Goal: Communication & Community: Answer question/provide support

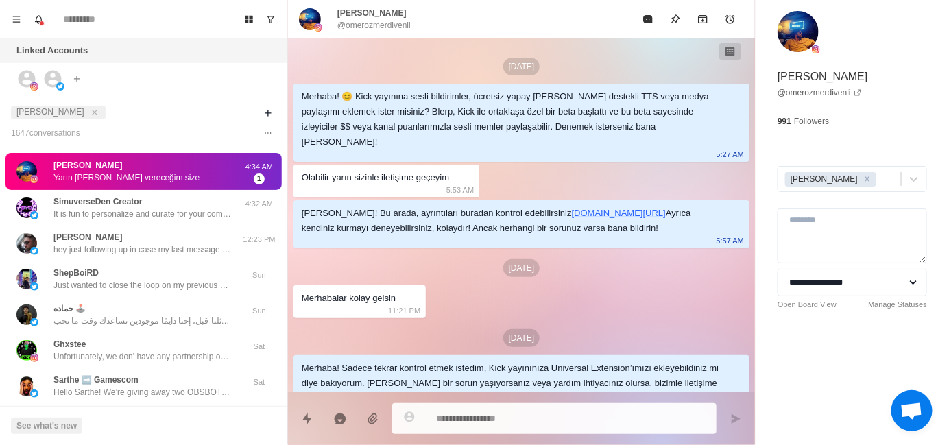
scroll to position [80, 0]
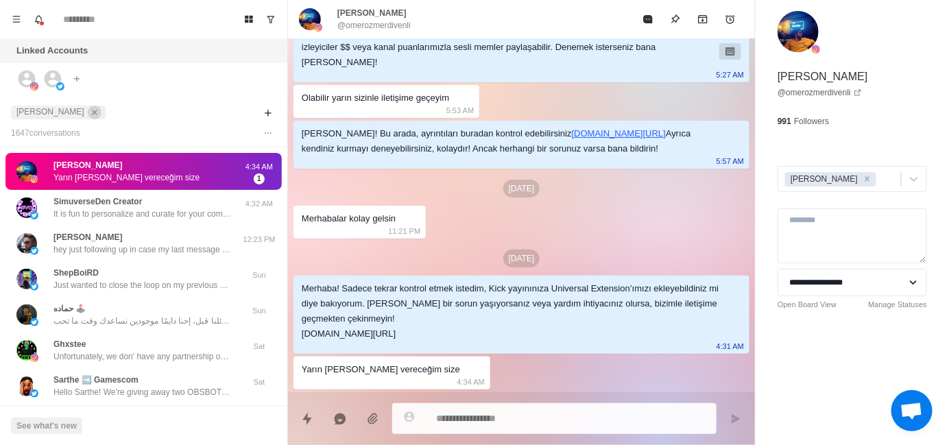
click at [90, 109] on icon "close" at bounding box center [95, 113] width 10 height 10
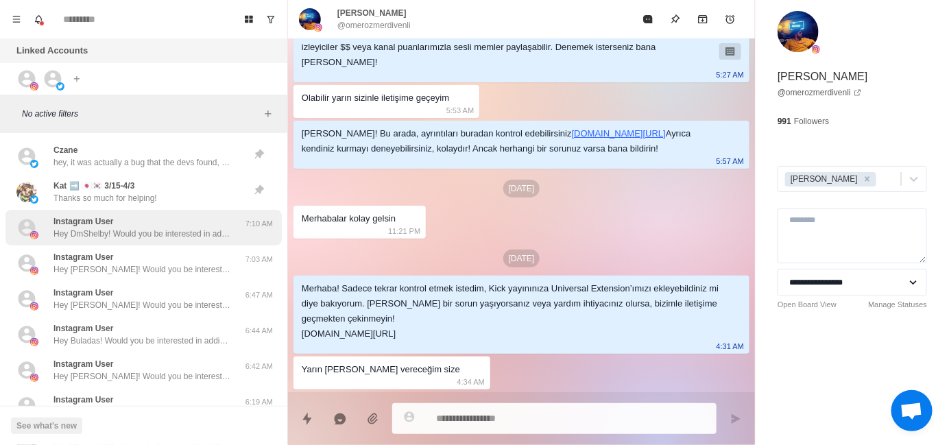
click at [161, 230] on p "Hey DmShelby! Would you be interested in adding sound alerts, free TTS or Media…" at bounding box center [142, 234] width 178 height 12
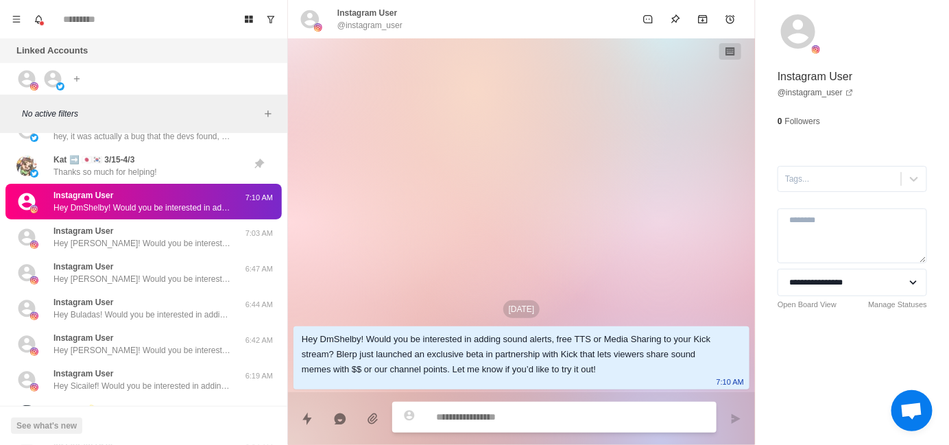
scroll to position [69, 0]
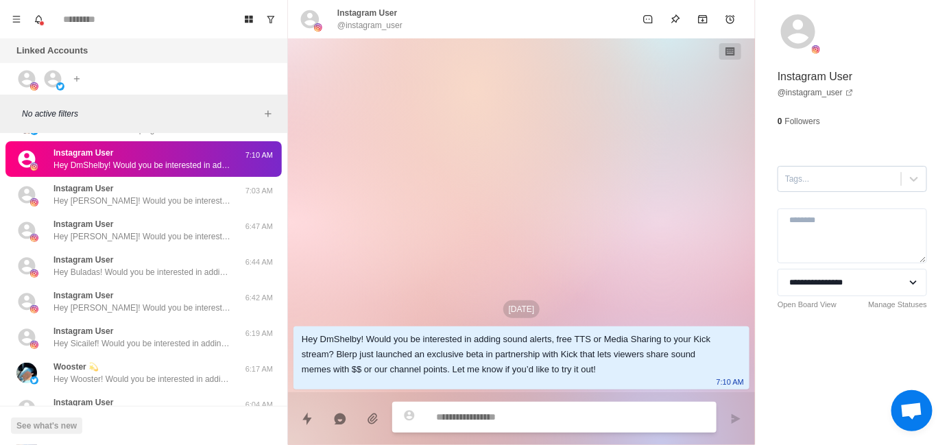
click at [794, 184] on div at bounding box center [839, 178] width 109 height 15
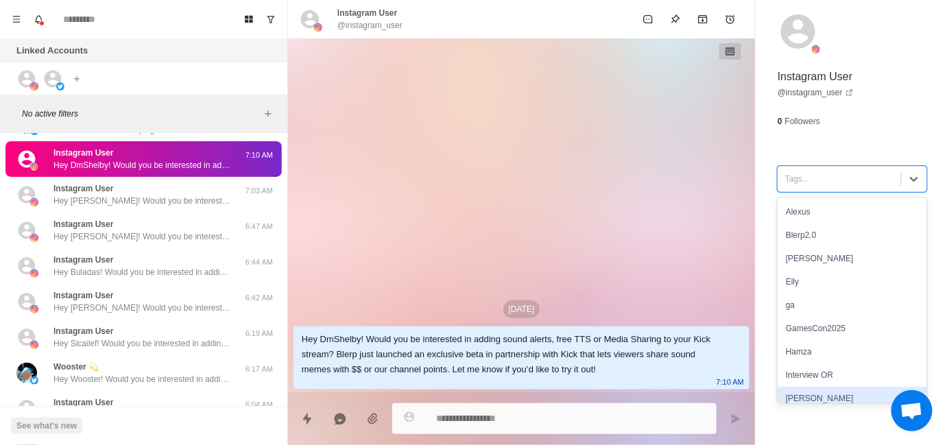
click at [812, 392] on div "[PERSON_NAME]" at bounding box center [852, 398] width 149 height 23
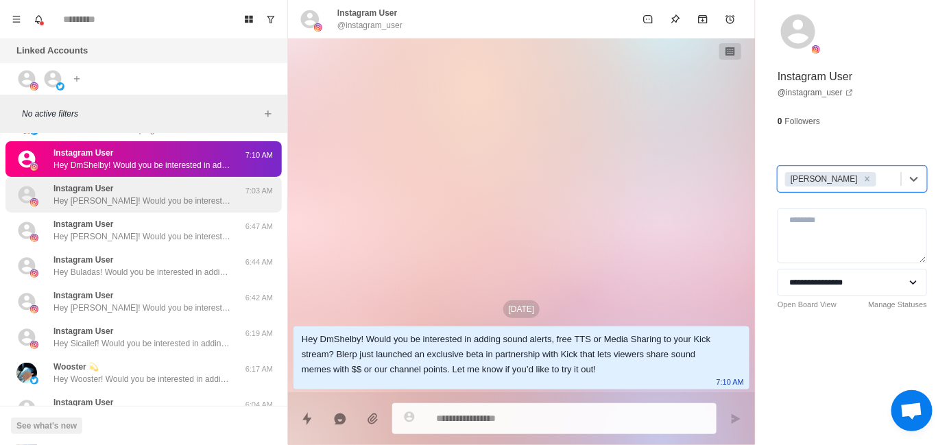
click at [193, 180] on div "Instagram User Hey [PERSON_NAME]! Would you be interested in adding sound alert…" at bounding box center [143, 195] width 276 height 36
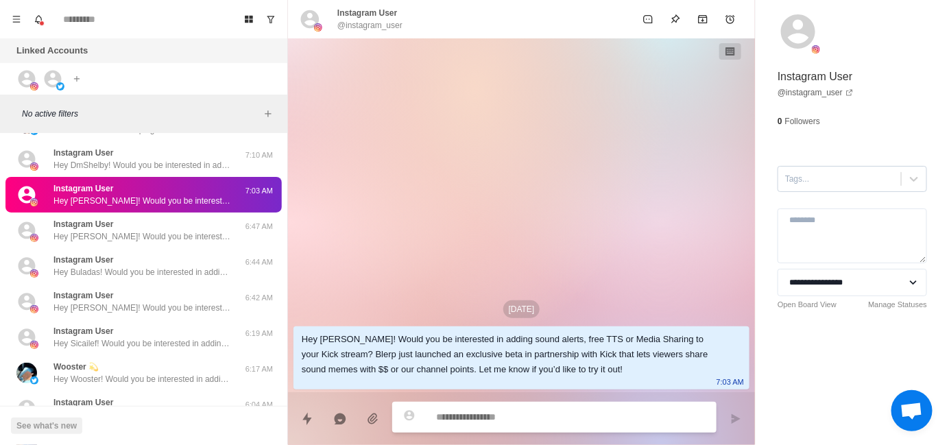
click at [803, 180] on div at bounding box center [839, 178] width 109 height 15
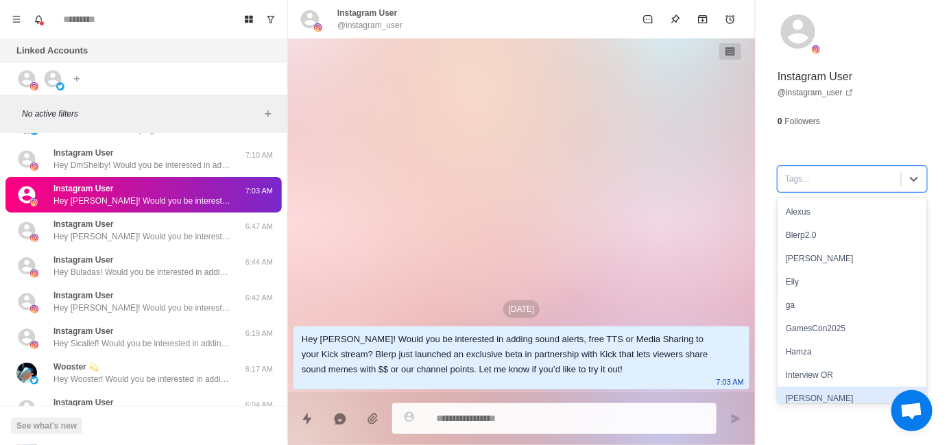
click at [806, 390] on div "[PERSON_NAME]" at bounding box center [852, 398] width 149 height 23
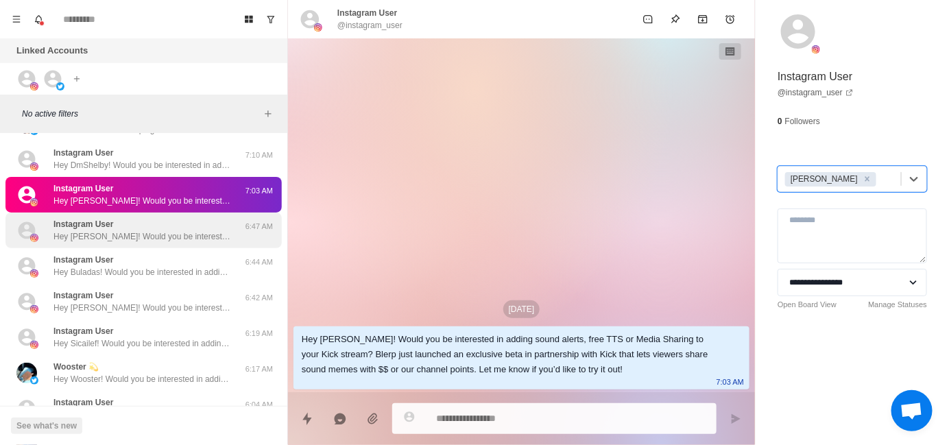
click at [142, 218] on div "Instagram User Hey [PERSON_NAME]! Would you be interested in adding sound alert…" at bounding box center [142, 230] width 178 height 25
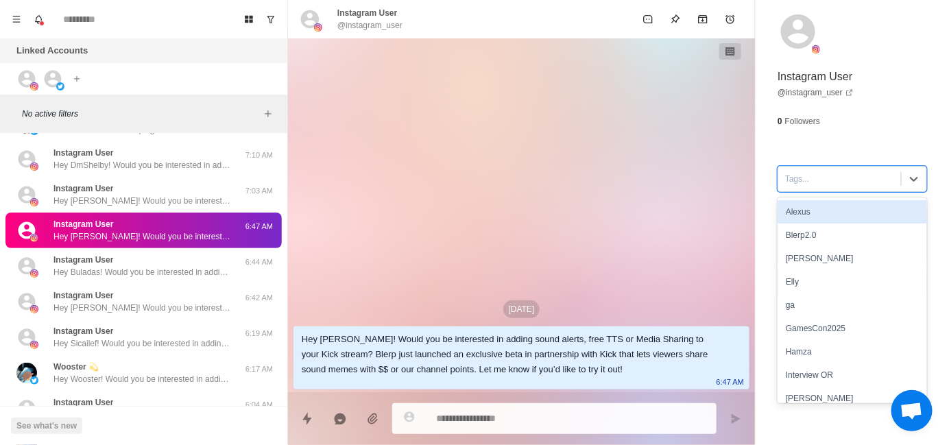
click at [818, 180] on div at bounding box center [839, 178] width 109 height 15
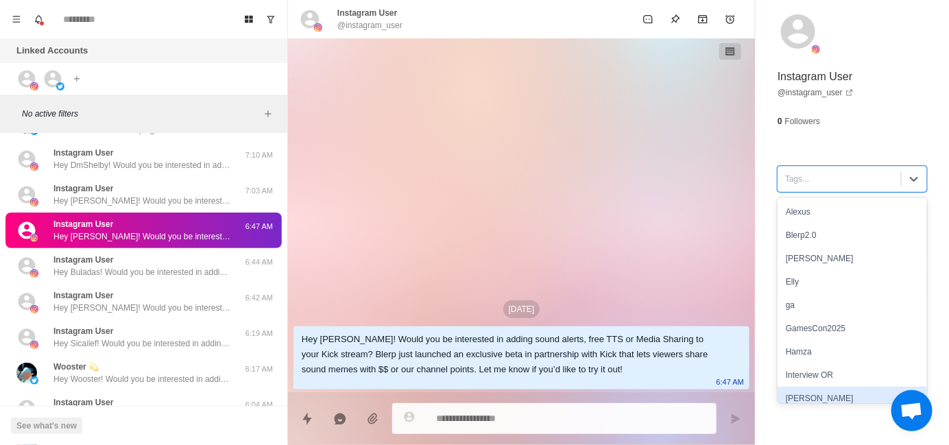
click at [820, 387] on div "[PERSON_NAME]" at bounding box center [852, 398] width 149 height 23
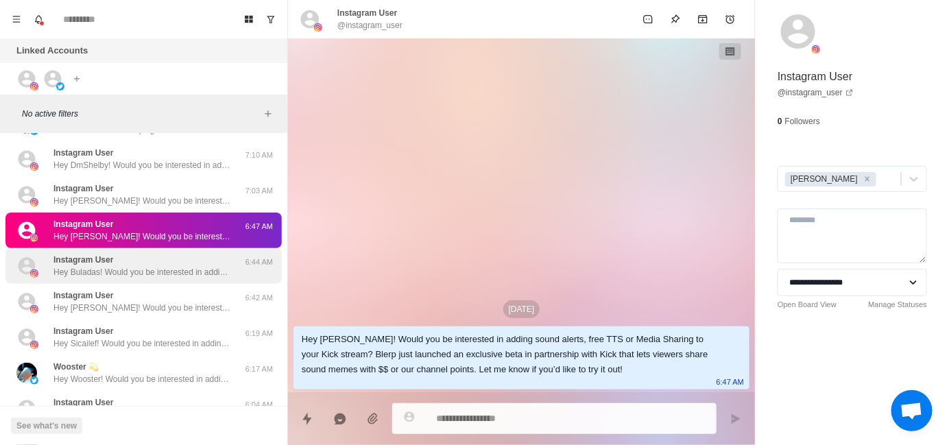
click at [166, 266] on p "Hey Buladas! Would you be interested in adding sound alerts, free TTS or Media …" at bounding box center [142, 272] width 178 height 12
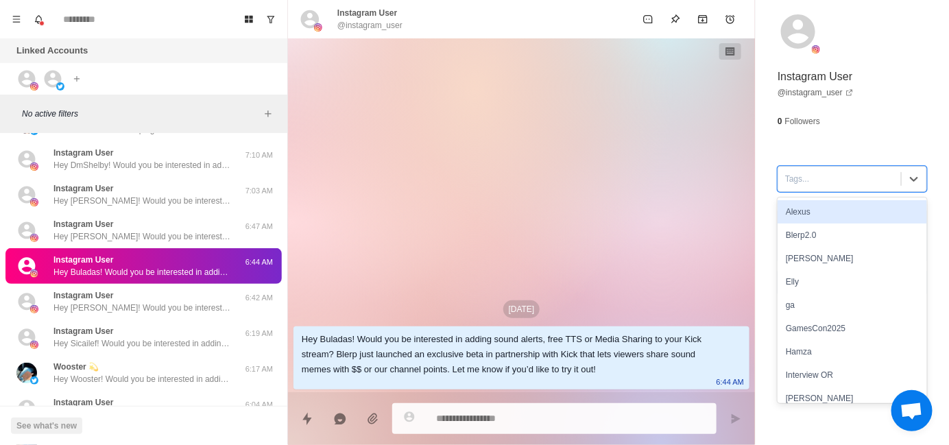
click at [806, 176] on div at bounding box center [839, 178] width 109 height 15
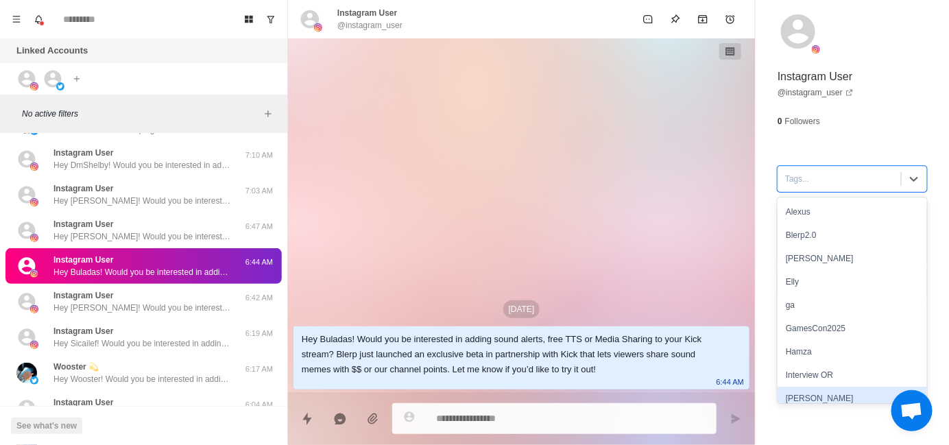
click at [812, 391] on div "[PERSON_NAME]" at bounding box center [852, 398] width 149 height 23
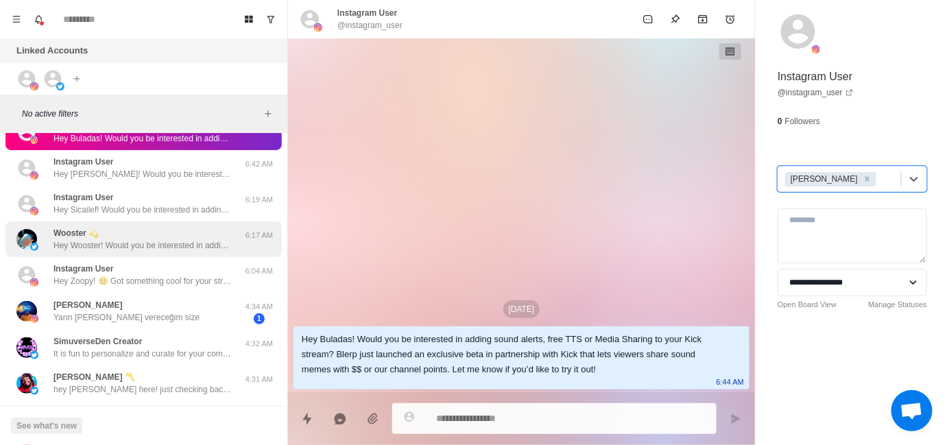
scroll to position [205, 0]
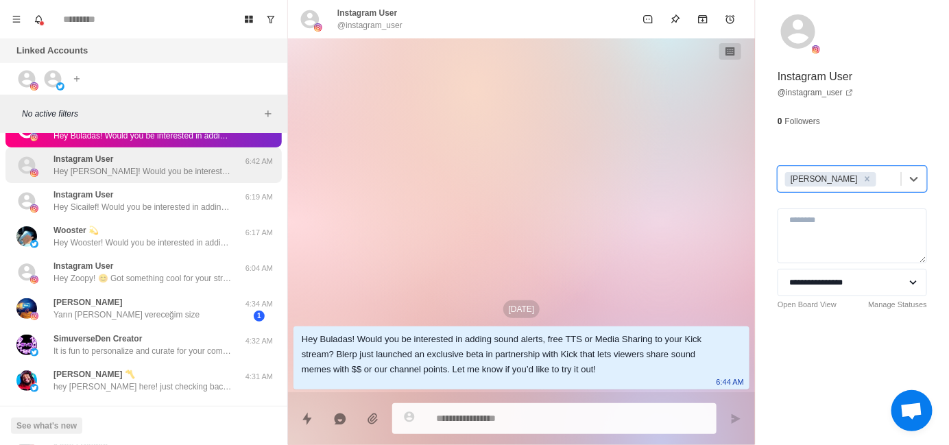
click at [120, 179] on div "Instagram User Hey [PERSON_NAME]! Would you be interested in adding sound alert…" at bounding box center [143, 165] width 276 height 36
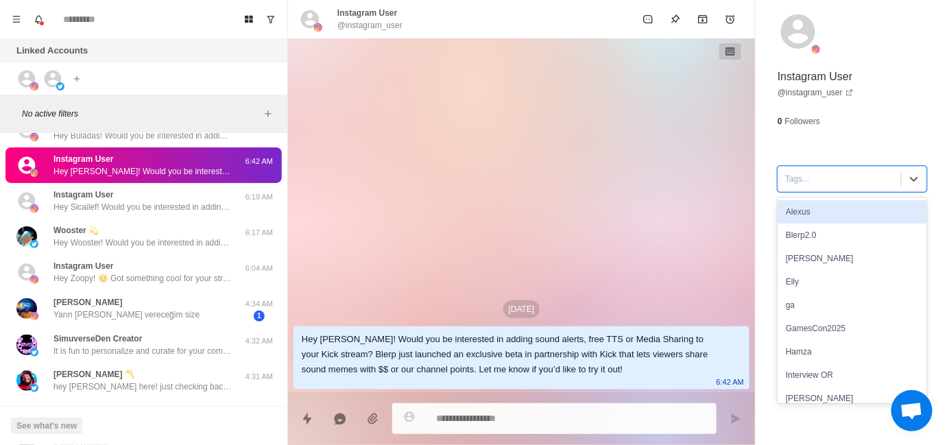
click at [802, 181] on div at bounding box center [839, 178] width 109 height 15
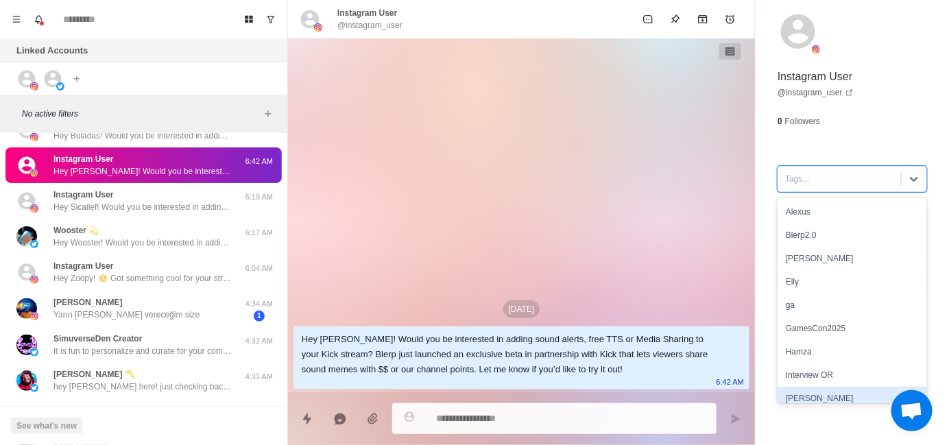
click at [802, 393] on div "[PERSON_NAME]" at bounding box center [852, 398] width 149 height 23
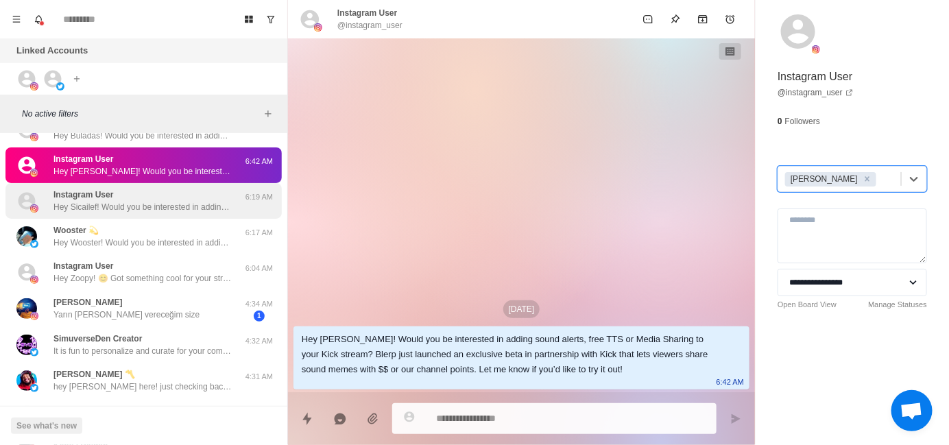
click at [123, 210] on p "Hey Sicailef! Would you be interested in adding sound alerts, free TTS or Media…" at bounding box center [142, 207] width 178 height 12
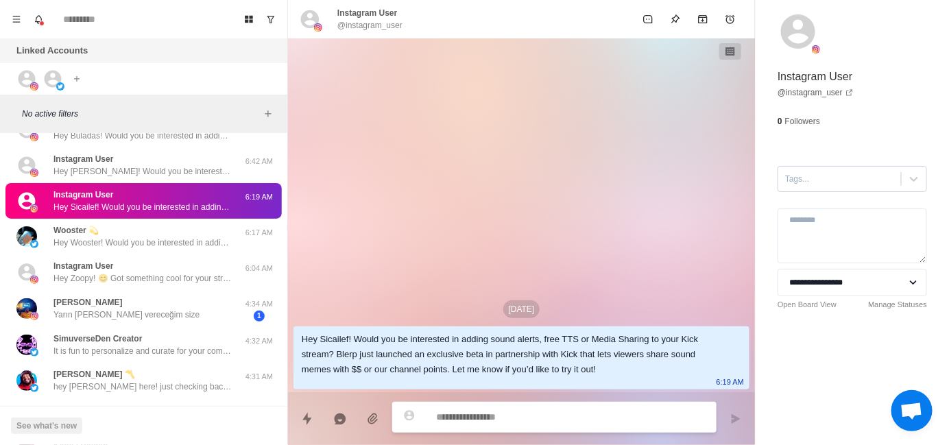
click at [799, 178] on div at bounding box center [839, 178] width 109 height 15
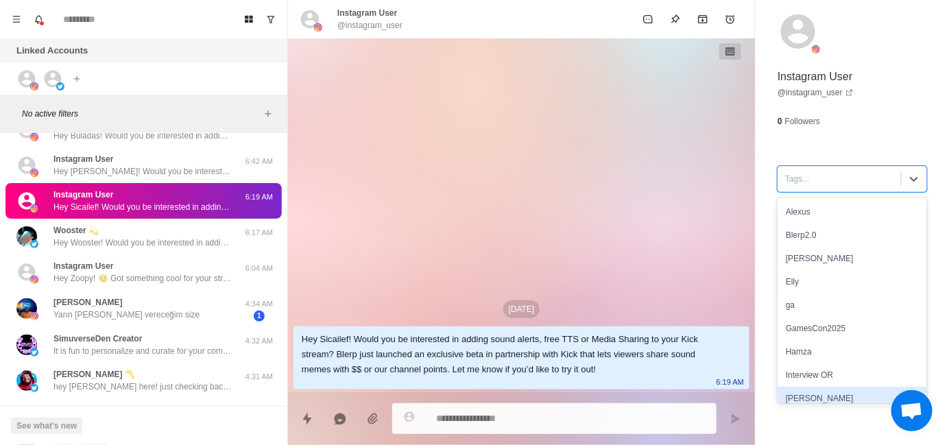
click at [809, 392] on div "[PERSON_NAME]" at bounding box center [852, 398] width 149 height 23
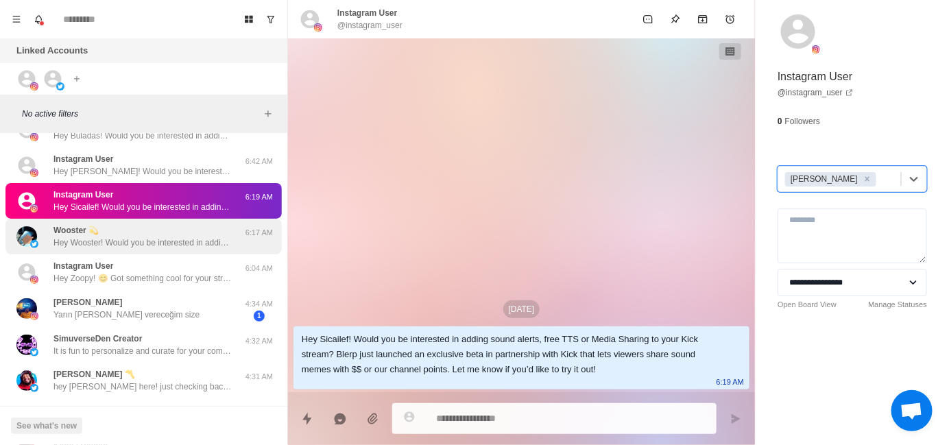
click at [126, 234] on div "Wooster 💫 Hey Wooster! Would you be interested in adding sound alerts, free TTS…" at bounding box center [142, 236] width 178 height 25
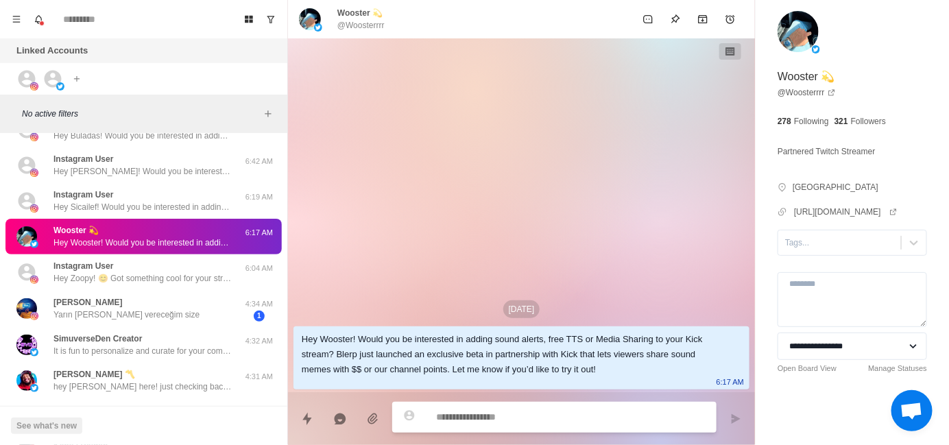
click at [806, 267] on div "**********" at bounding box center [852, 217] width 193 height 435
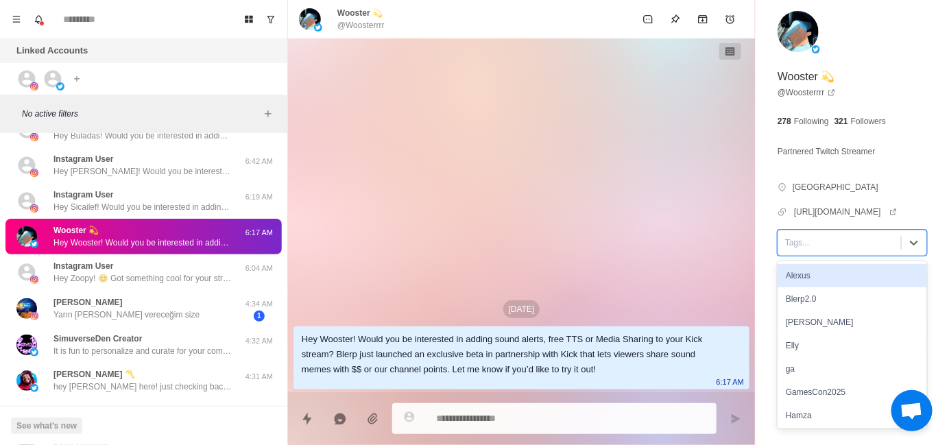
click at [788, 250] on div at bounding box center [839, 242] width 109 height 15
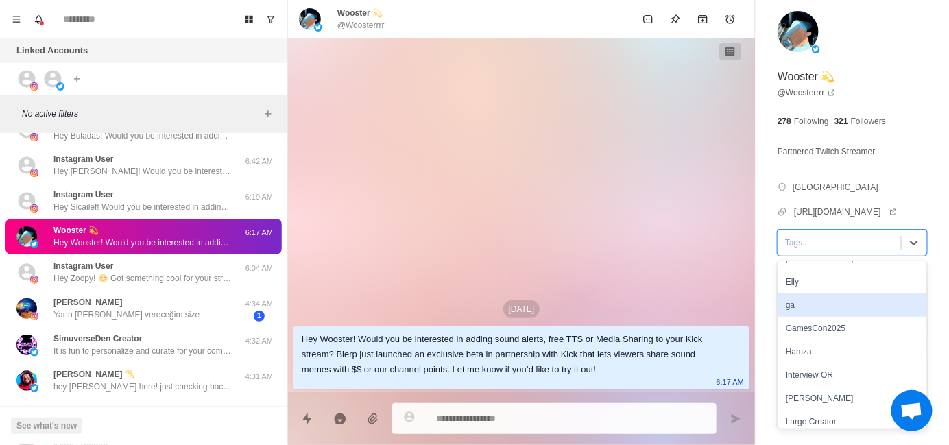
scroll to position [69, 0]
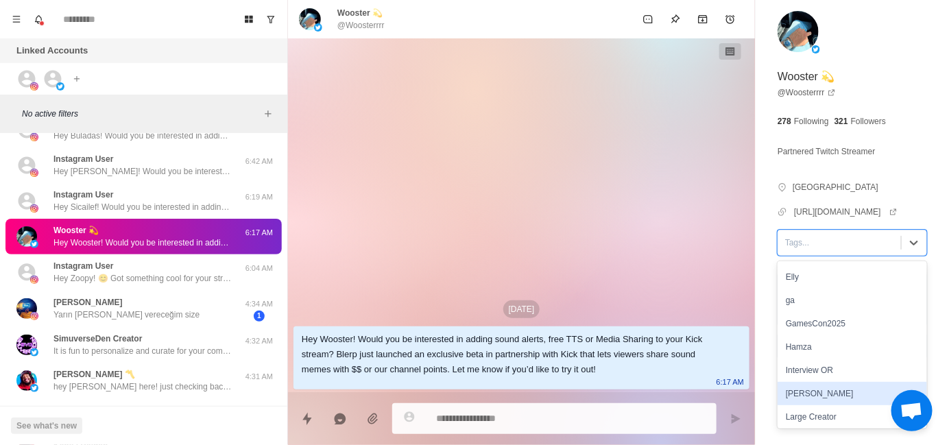
click at [806, 405] on div "[PERSON_NAME]" at bounding box center [852, 393] width 149 height 23
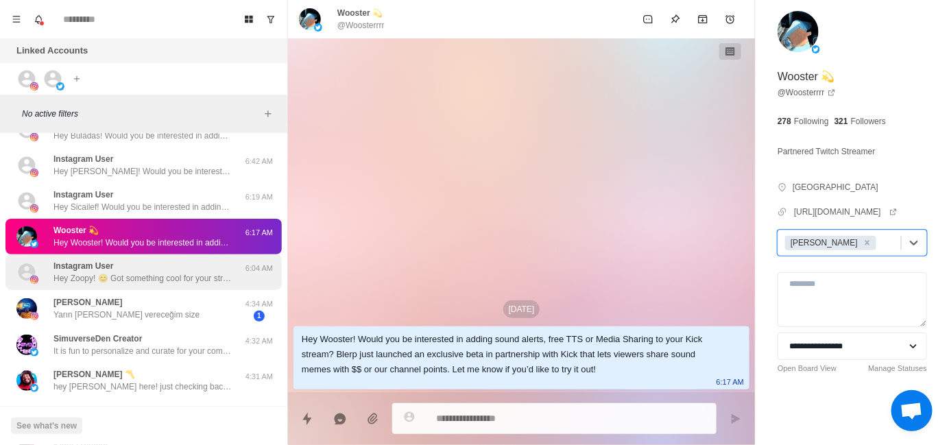
click at [178, 276] on p "Hey Zoopy! 😊 Got something cool for your stream that could seriously level up a…" at bounding box center [142, 278] width 178 height 12
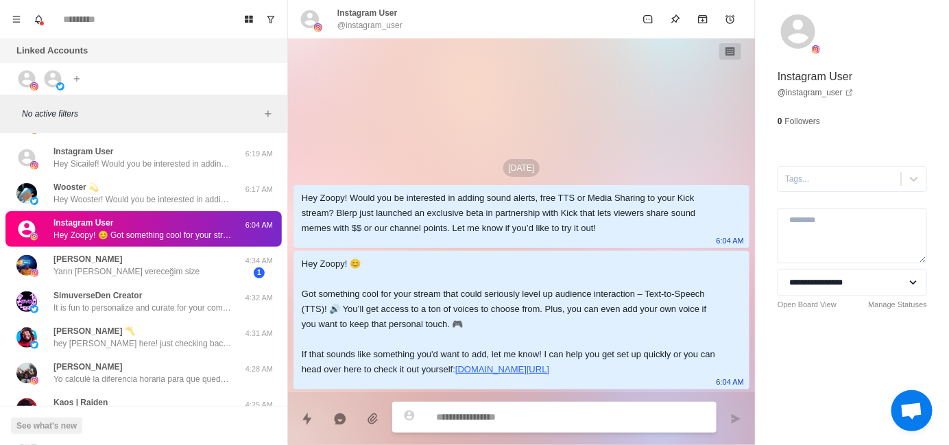
scroll to position [274, 0]
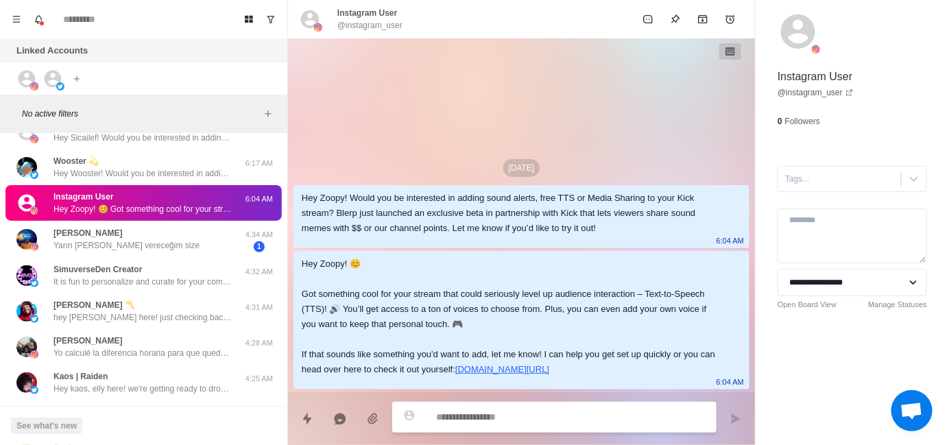
click at [655, 197] on div "Hey Zoopy! Would you be interested in adding sound alerts, free TTS or Media Sh…" at bounding box center [511, 213] width 418 height 45
click at [843, 185] on div at bounding box center [839, 178] width 109 height 15
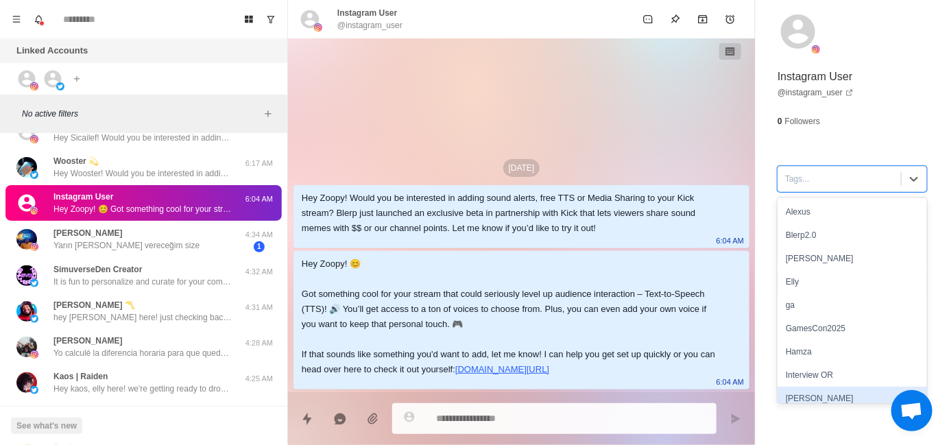
click at [803, 392] on div "[PERSON_NAME]" at bounding box center [852, 398] width 149 height 23
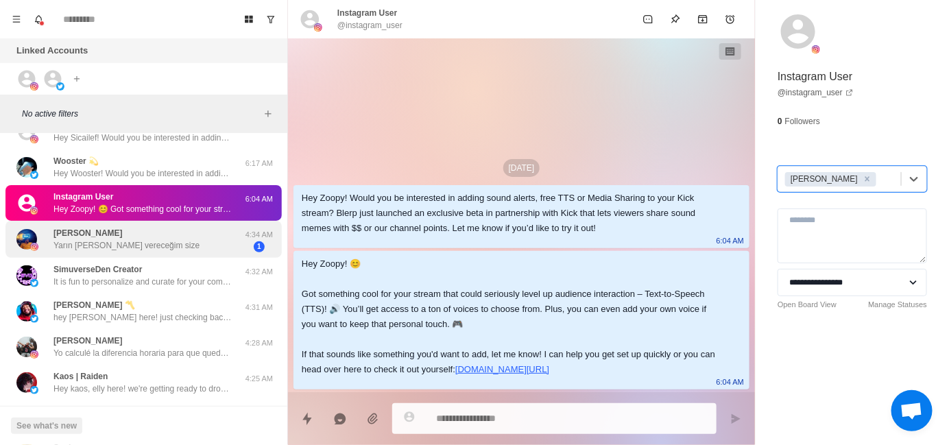
click at [152, 243] on div "[PERSON_NAME] [PERSON_NAME] [PERSON_NAME] vereceğim size" at bounding box center [129, 239] width 226 height 27
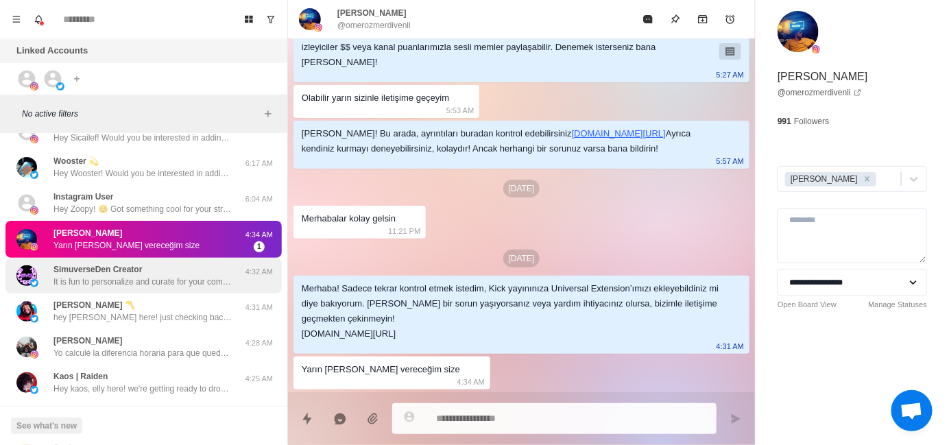
click at [147, 271] on div "SimuverseDen Creator It is fun to personalize and curate for your community!" at bounding box center [142, 275] width 178 height 25
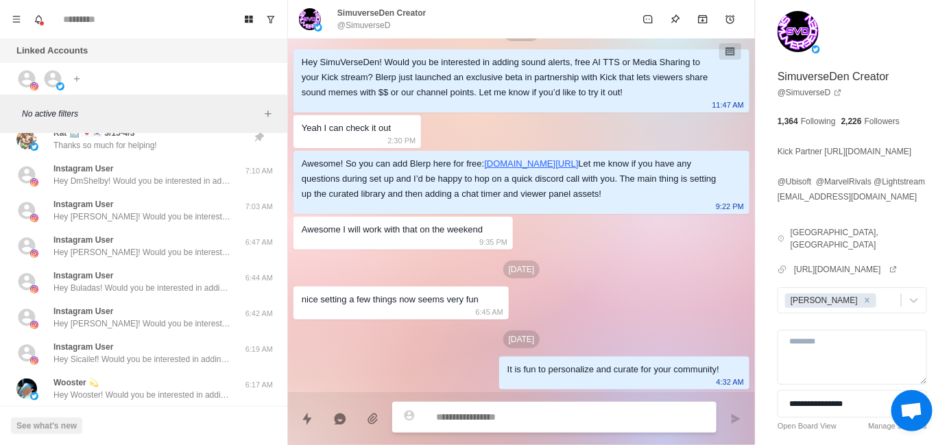
scroll to position [0, 0]
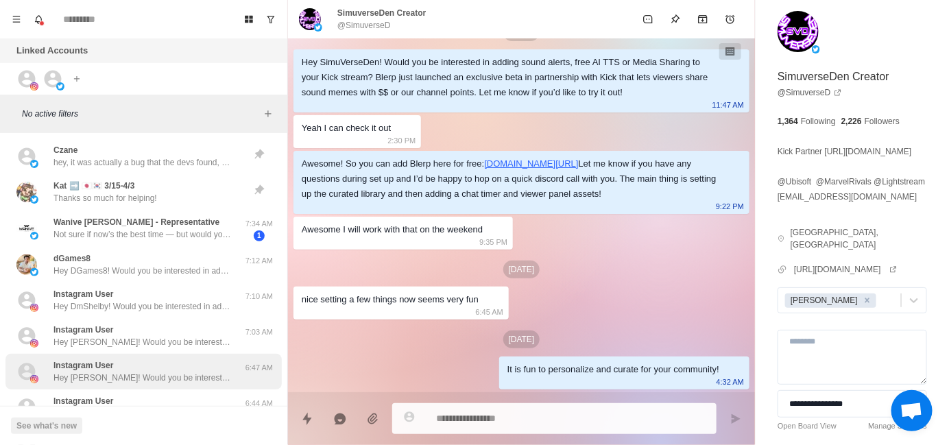
type textarea "*"
